Goal: Information Seeking & Learning: Learn about a topic

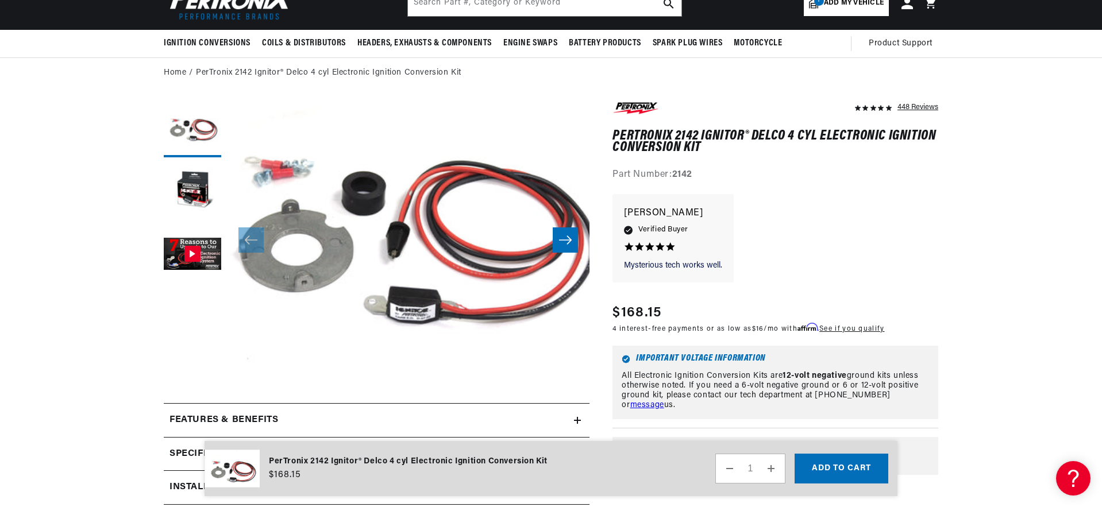
scroll to position [77, 0]
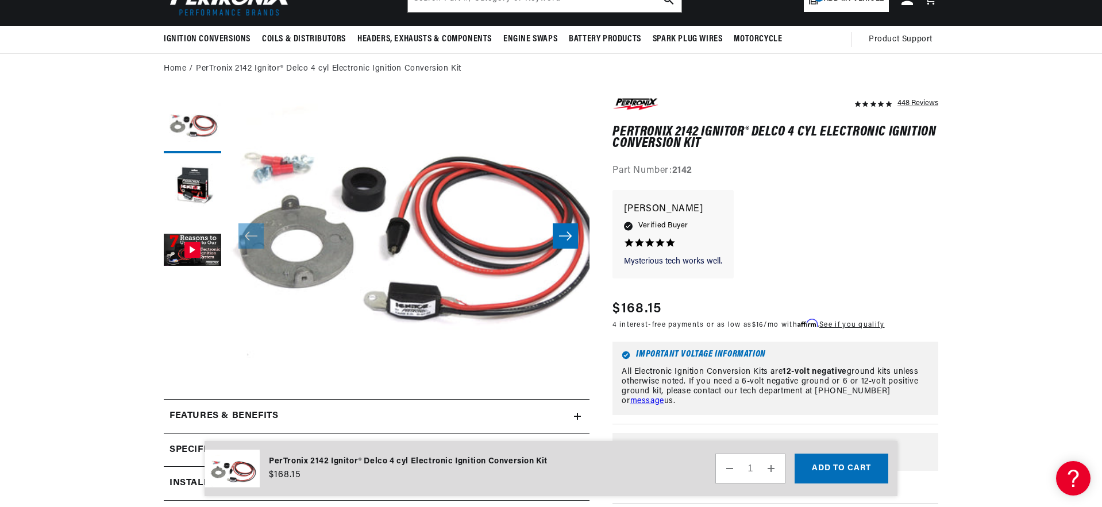
click at [565, 232] on icon "Slide right" at bounding box center [565, 235] width 14 height 11
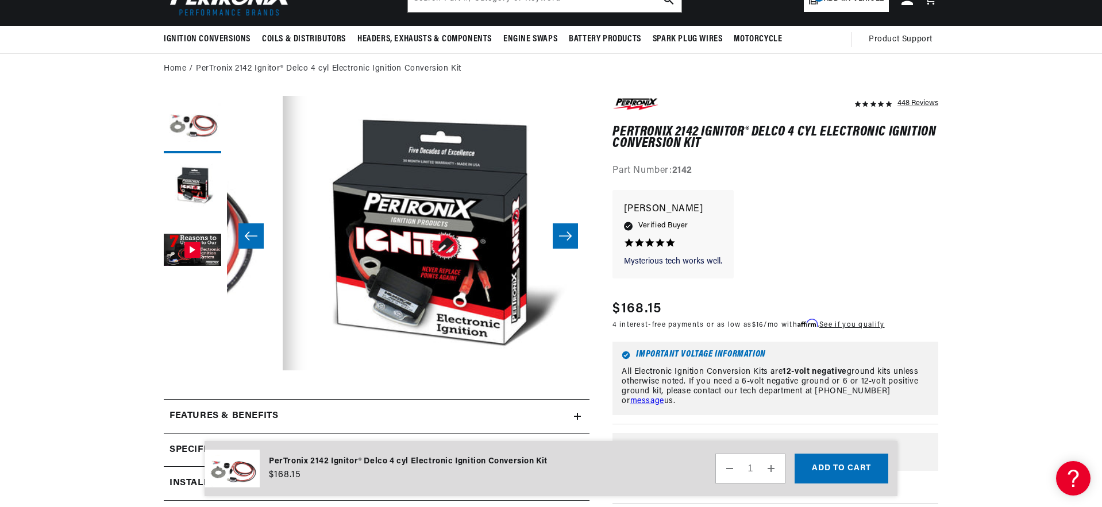
scroll to position [0, 363]
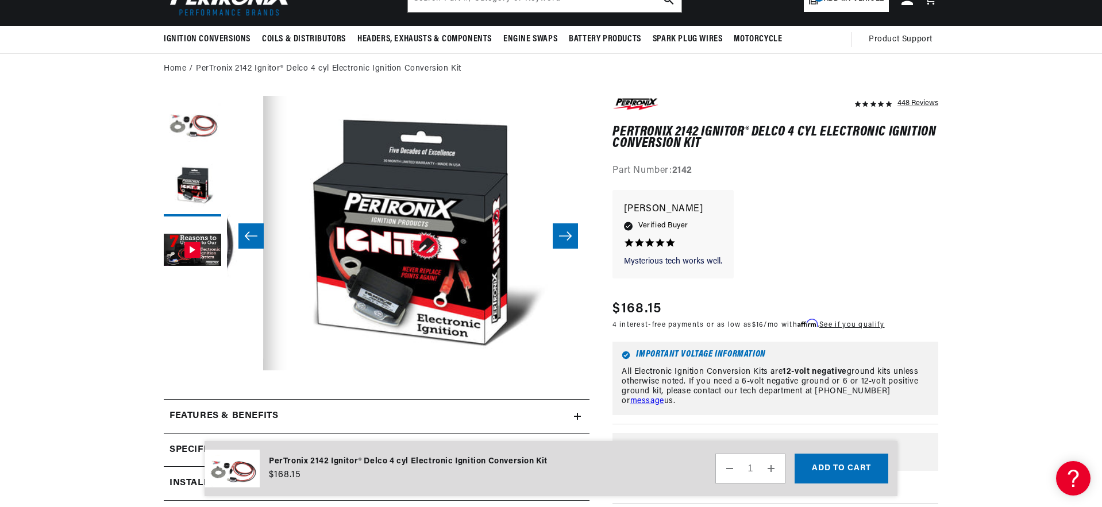
click at [565, 232] on icon "Slide right" at bounding box center [565, 235] width 14 height 11
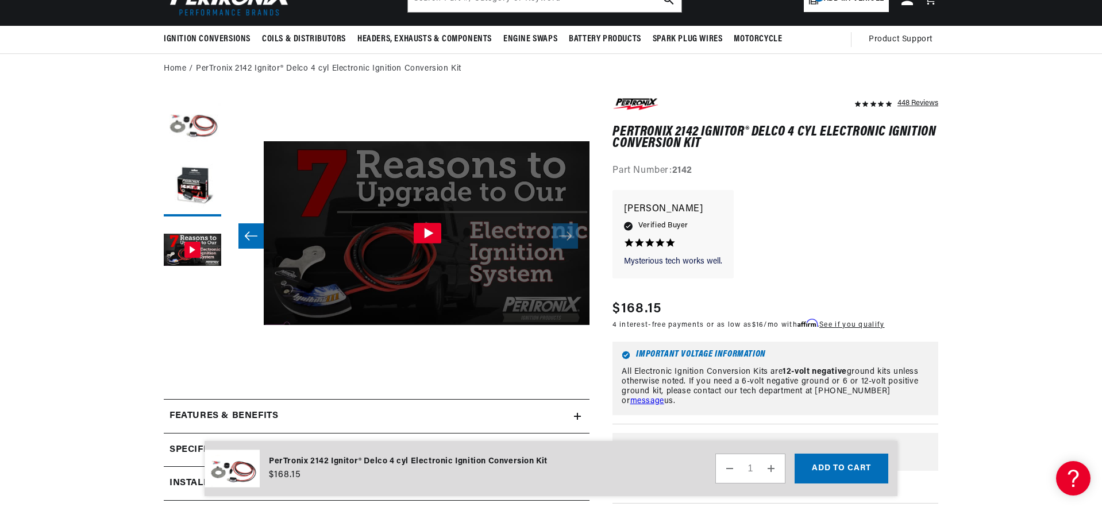
scroll to position [0, 726]
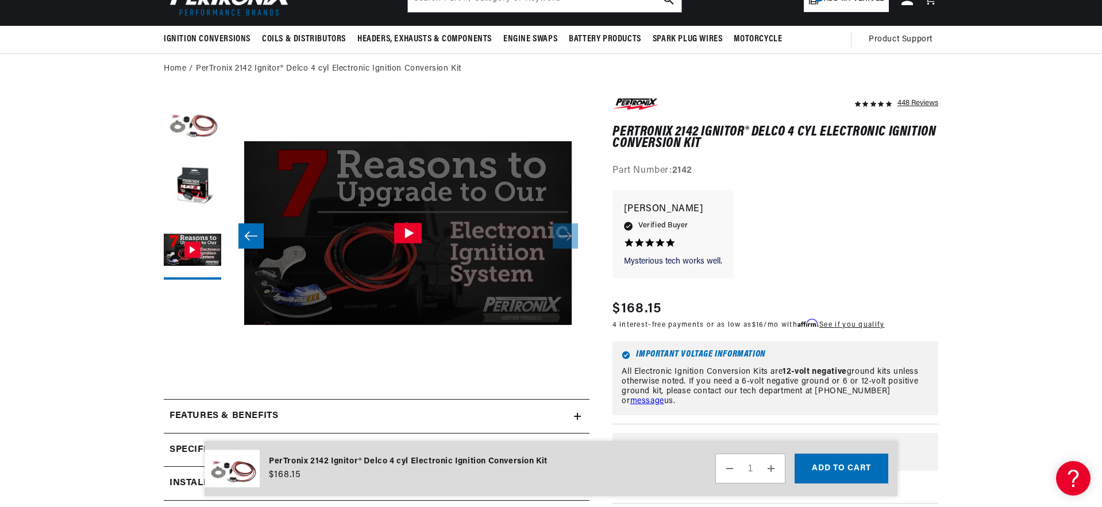
click at [405, 232] on icon "Gallery Viewer" at bounding box center [408, 233] width 28 height 21
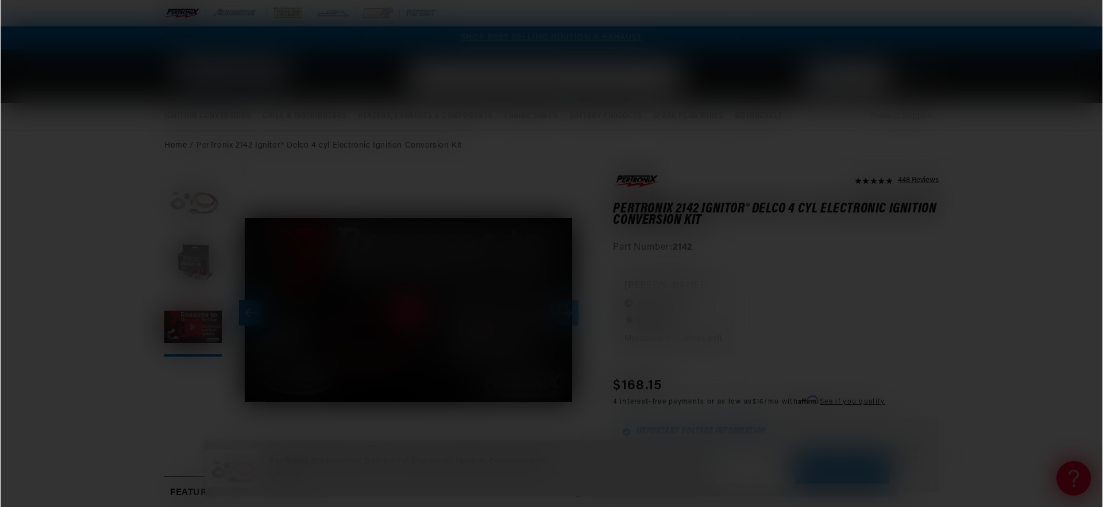
scroll to position [0, 0]
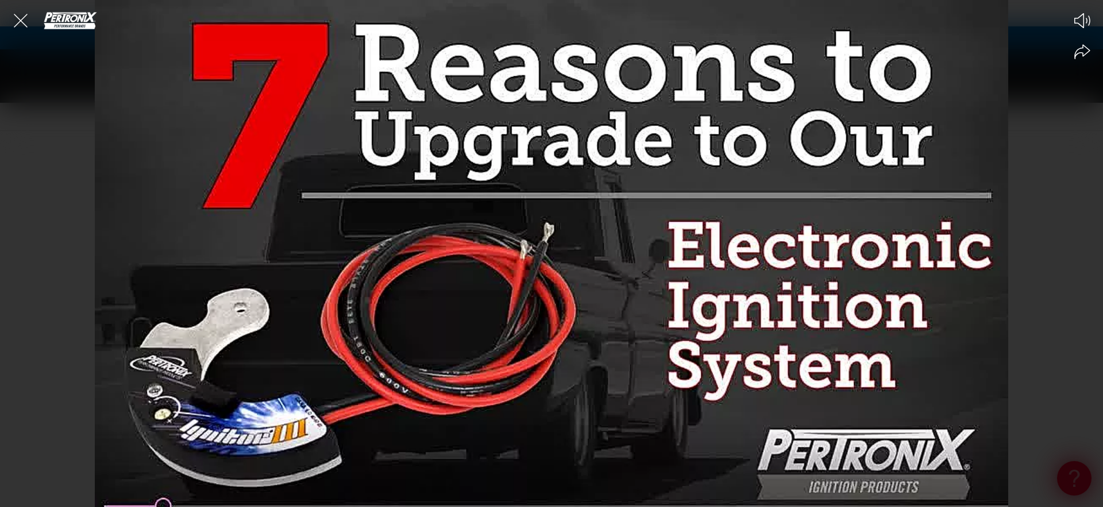
click at [405, 233] on div at bounding box center [551, 253] width 1103 height 507
click at [1085, 20] on icon "Mute video" at bounding box center [1082, 20] width 16 height 15
click at [1085, 20] on icon "Unmute video" at bounding box center [1082, 20] width 17 height 17
click at [885, 115] on div at bounding box center [551, 253] width 1103 height 507
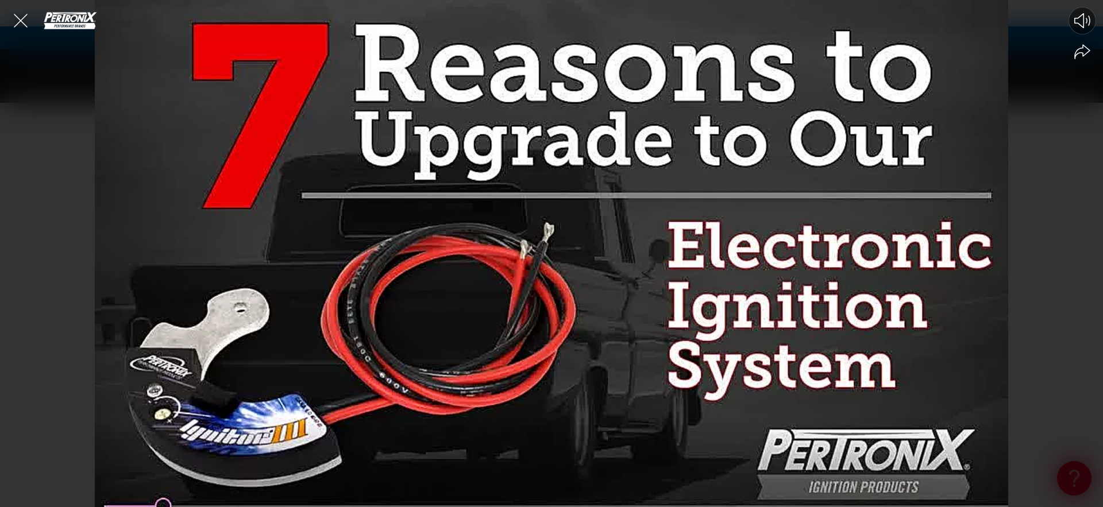
scroll to position [0, 0]
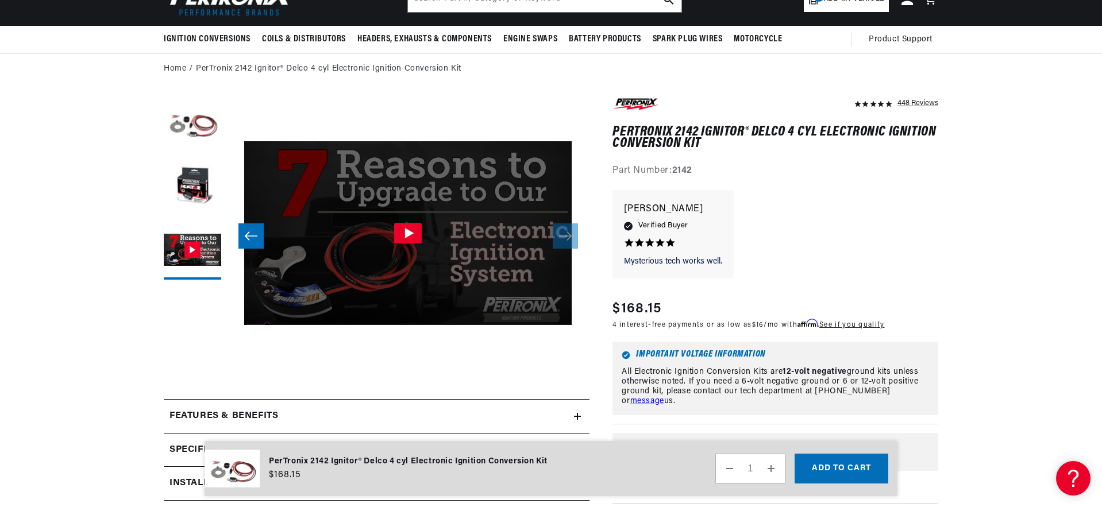
click at [407, 232] on icon "Gallery Viewer" at bounding box center [409, 233] width 9 height 10
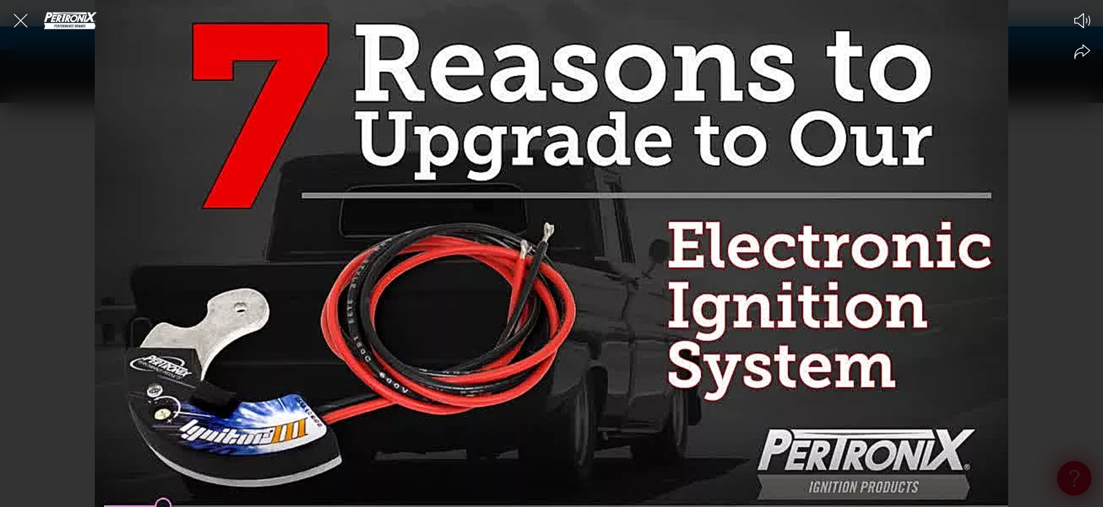
click at [407, 232] on div at bounding box center [551, 253] width 1103 height 507
click at [567, 260] on circle at bounding box center [551, 254] width 45 height 45
